Goal: Task Accomplishment & Management: Manage account settings

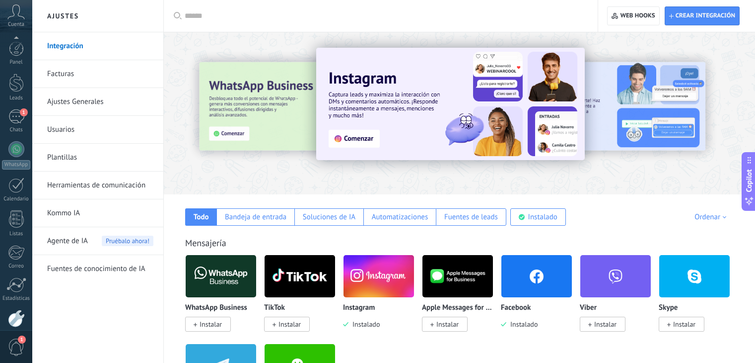
click at [12, 109] on div "1" at bounding box center [16, 116] width 16 height 14
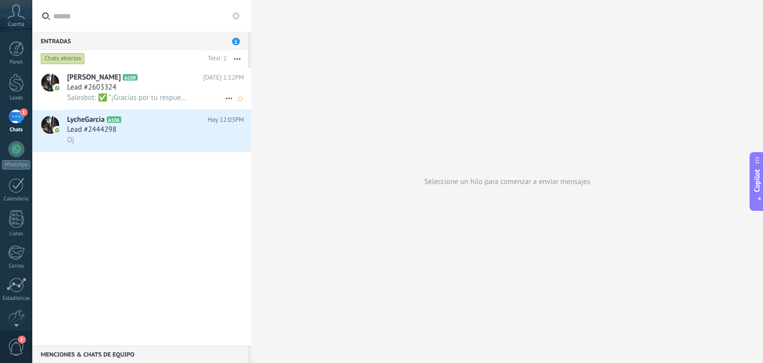
click at [102, 88] on span "Lead #2603324" at bounding box center [91, 87] width 49 height 10
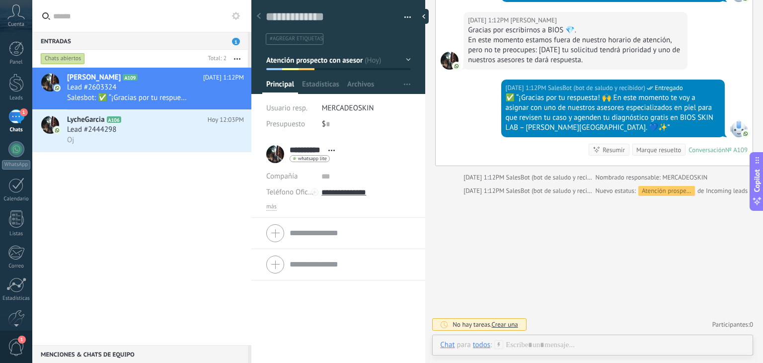
scroll to position [1287, 0]
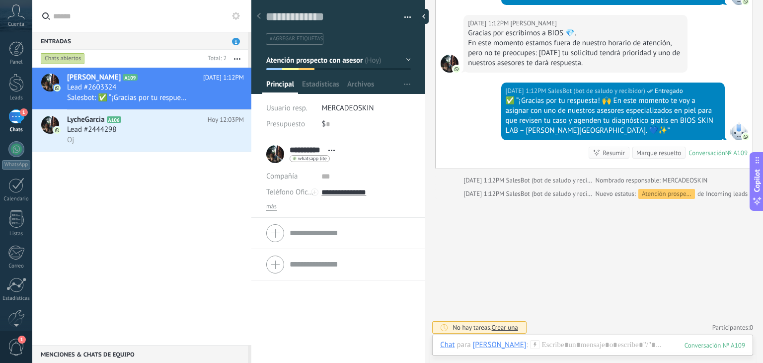
click at [404, 18] on span "button" at bounding box center [407, 19] width 7 height 2
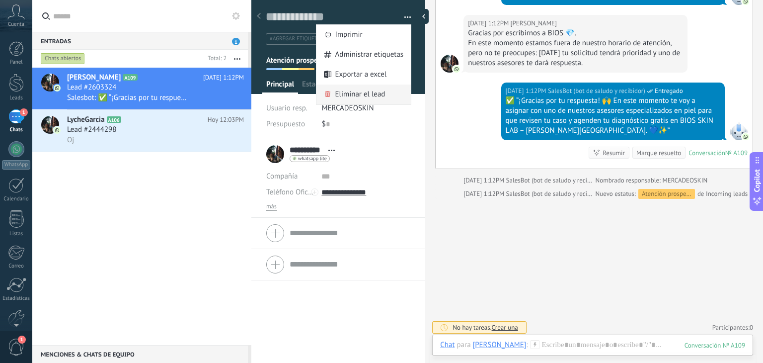
click at [358, 93] on span "Eliminar el lead" at bounding box center [360, 94] width 50 height 20
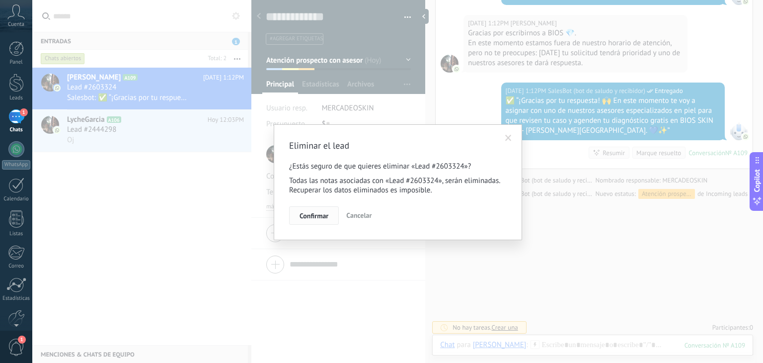
click at [313, 215] on span "Confirmar" at bounding box center [313, 215] width 29 height 7
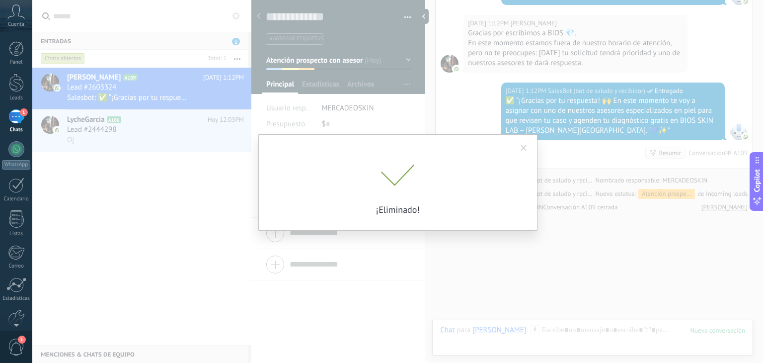
scroll to position [1301, 0]
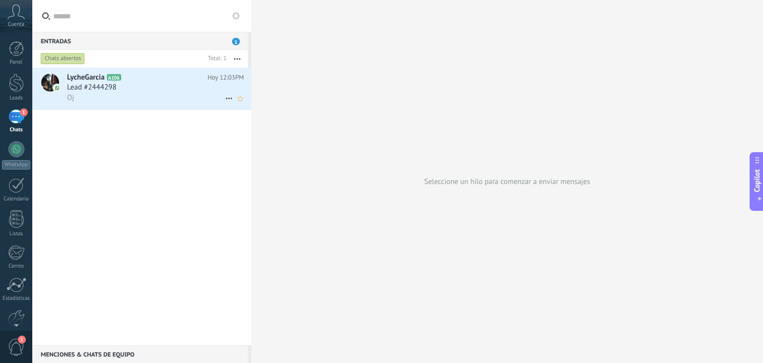
click at [121, 92] on div "Lead #2444298" at bounding box center [155, 87] width 177 height 10
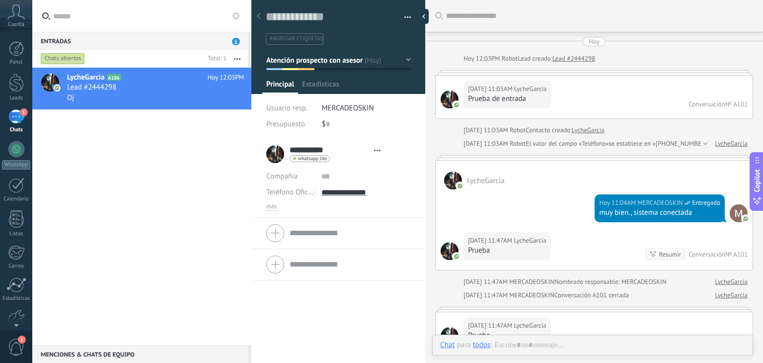
type textarea "**********"
click at [405, 16] on button "button" at bounding box center [404, 17] width 14 height 15
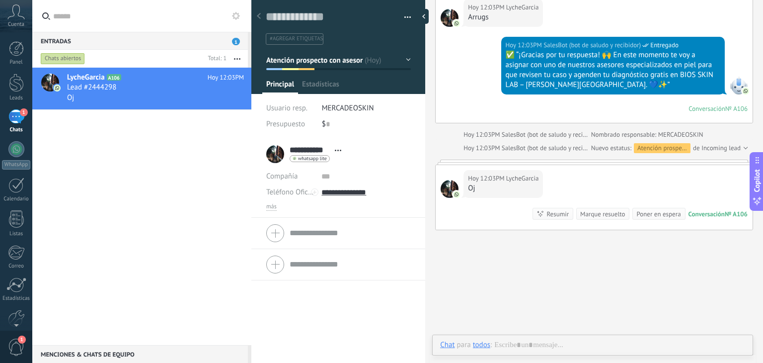
scroll to position [14, 0]
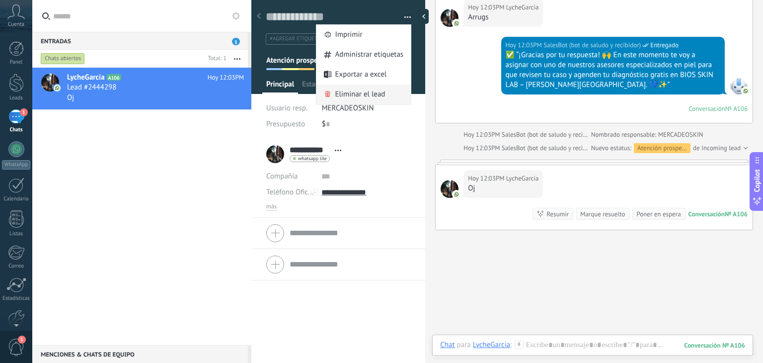
click at [360, 89] on span "Eliminar el lead" at bounding box center [360, 94] width 50 height 20
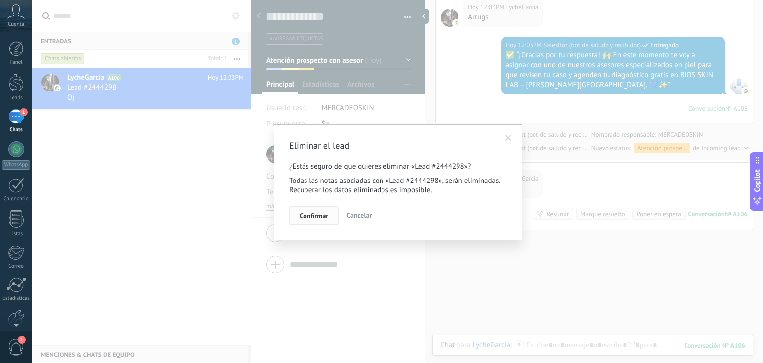
click at [316, 221] on button "Confirmar" at bounding box center [314, 215] width 50 height 19
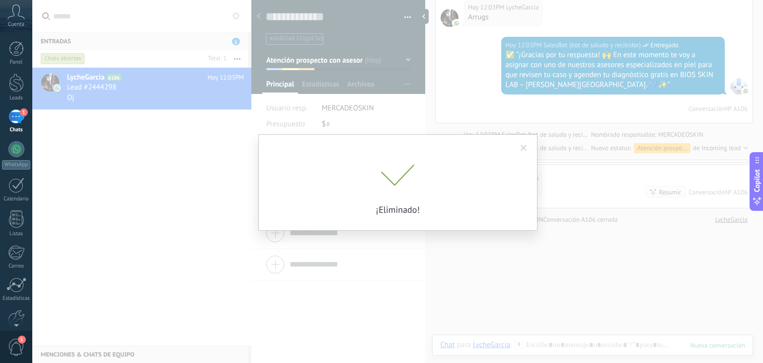
scroll to position [1450, 0]
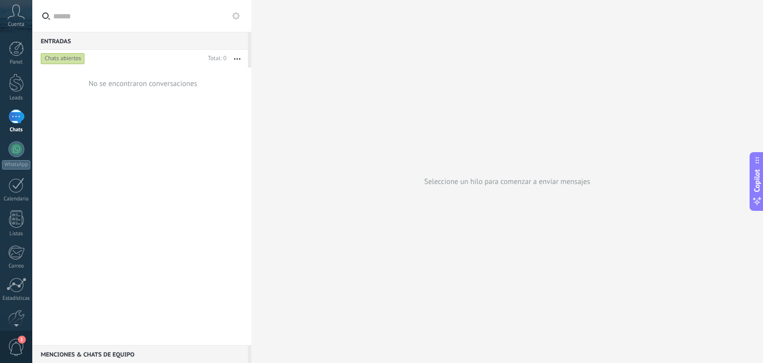
click at [18, 117] on div "1" at bounding box center [16, 116] width 16 height 14
